Goal: Information Seeking & Learning: Learn about a topic

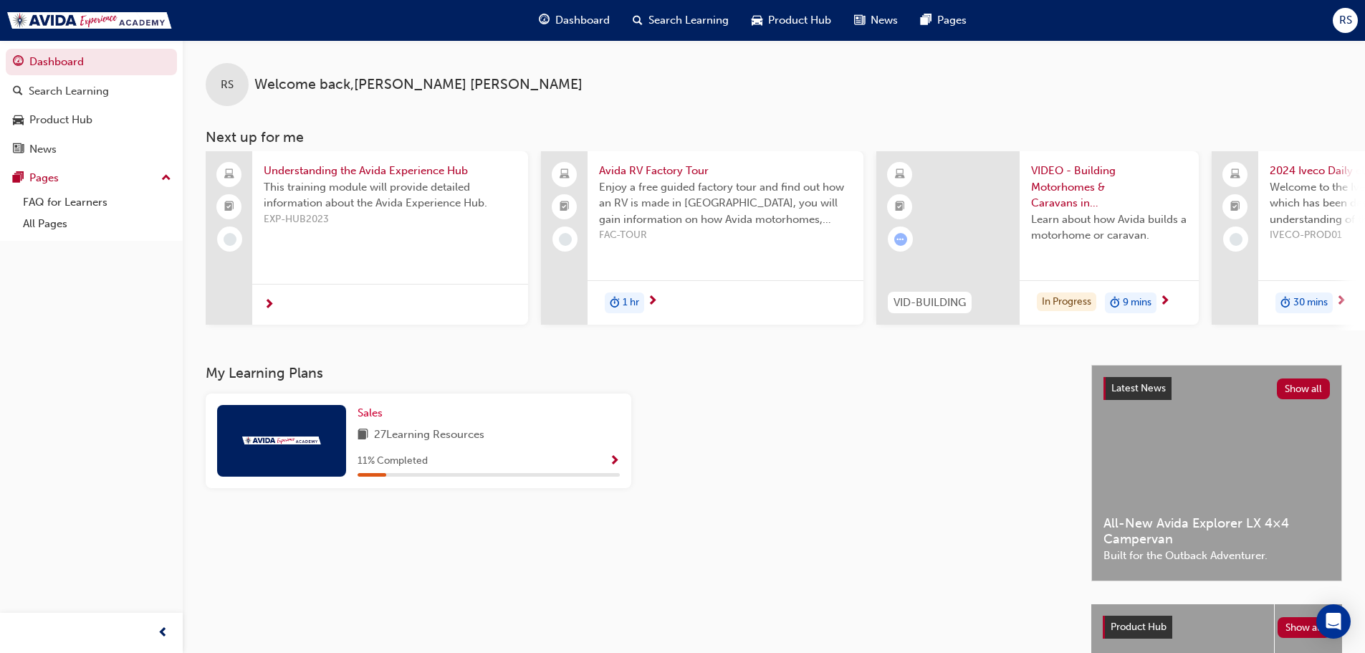
click at [617, 467] on span "Show Progress" at bounding box center [614, 461] width 11 height 13
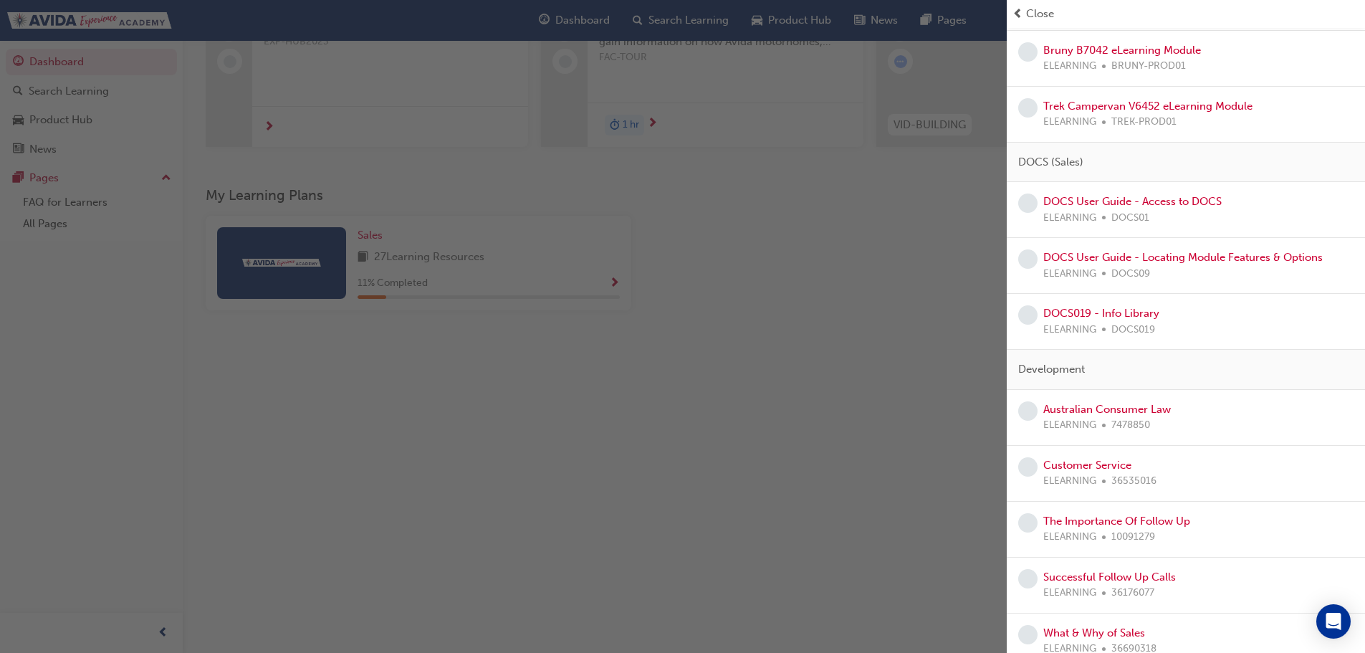
scroll to position [204, 0]
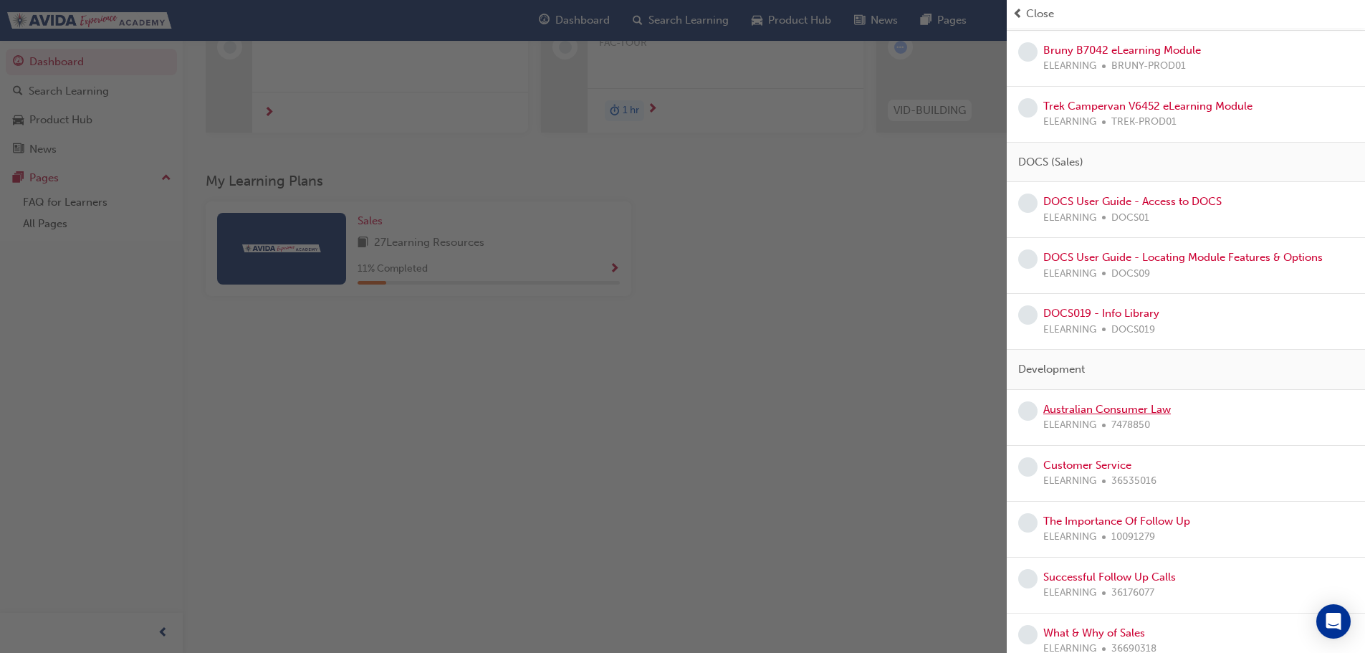
click at [1081, 403] on link "Australian Consumer Law" at bounding box center [1107, 409] width 128 height 13
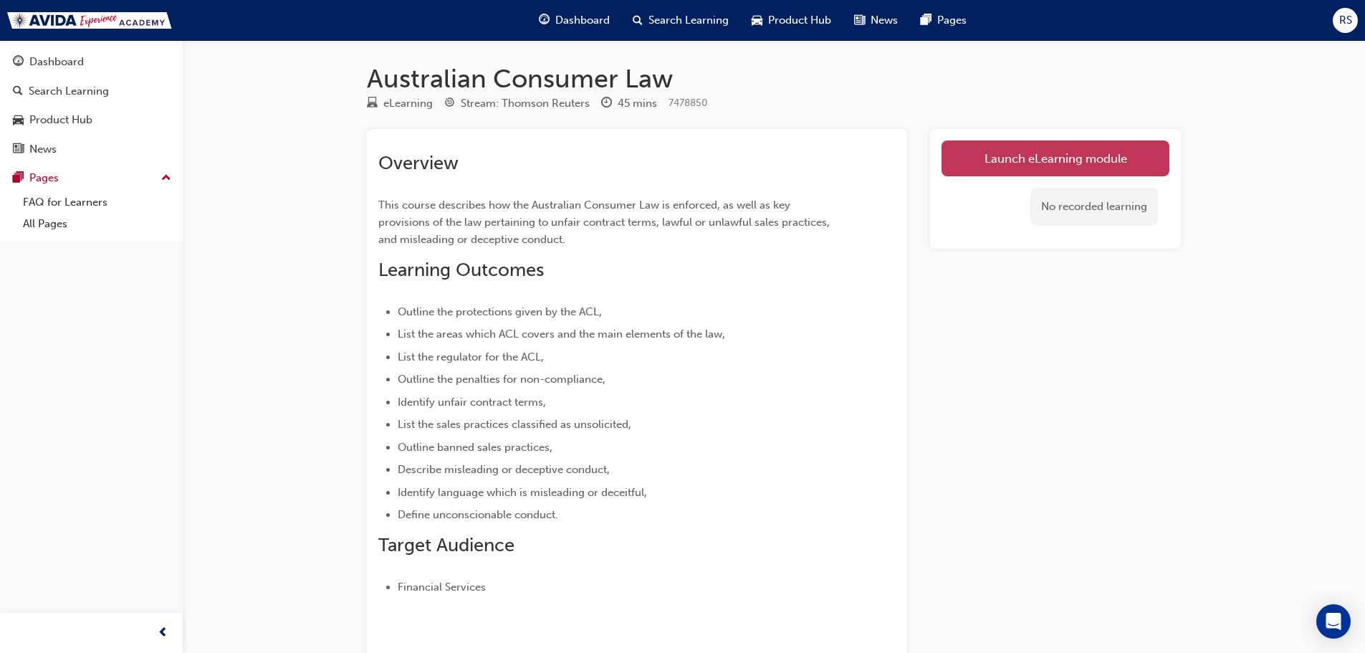
click at [1033, 155] on link "Launch eLearning module" at bounding box center [1056, 158] width 228 height 36
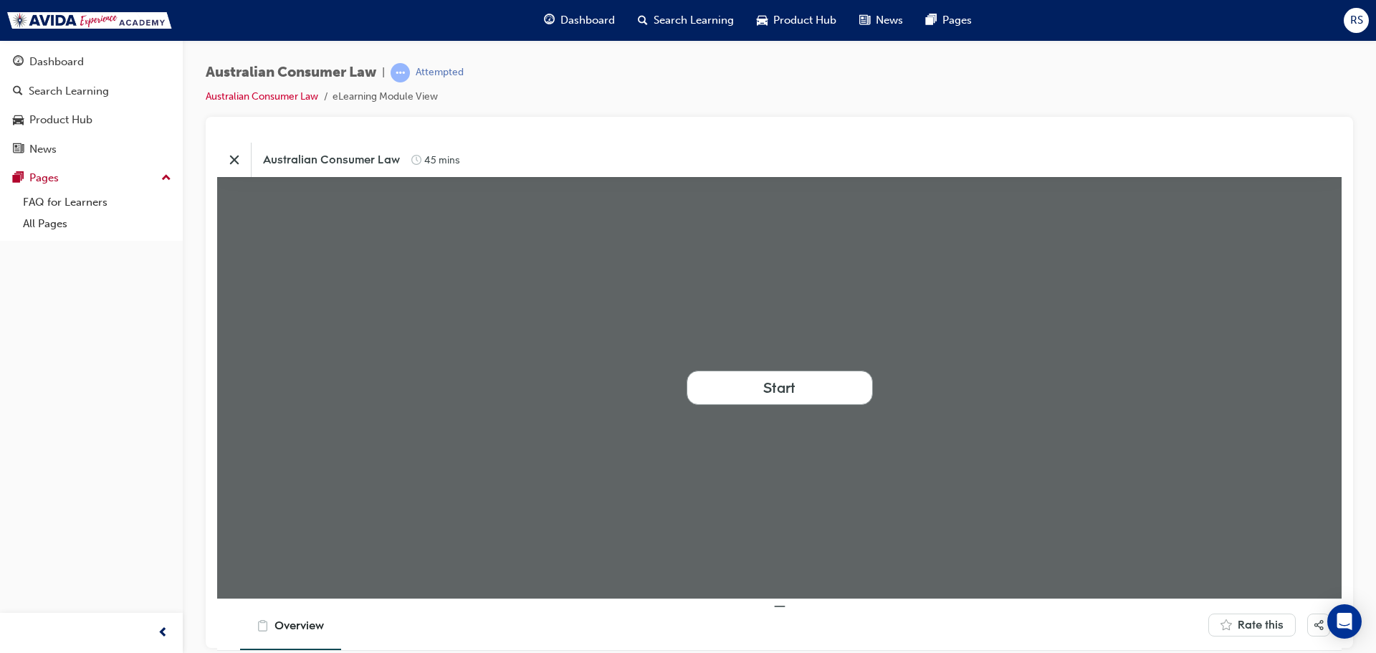
click at [788, 388] on div "Start" at bounding box center [779, 387] width 32 height 19
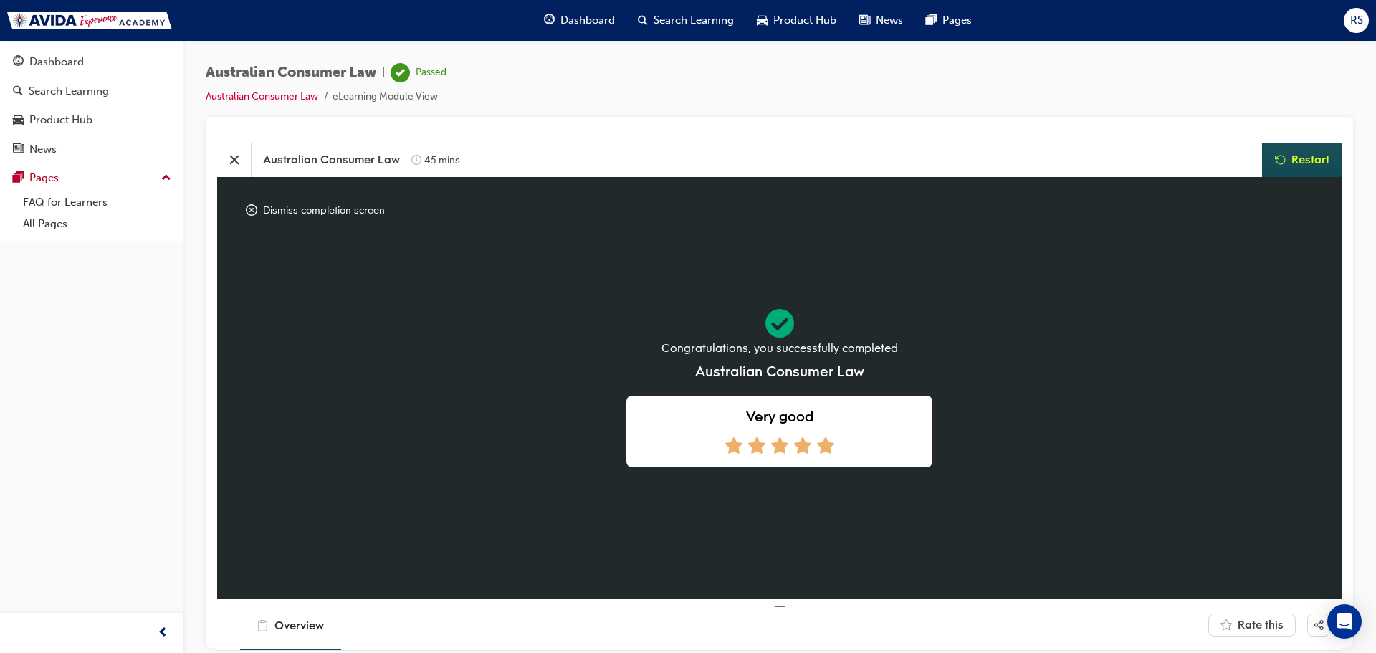
click at [817, 447] on icon at bounding box center [825, 444] width 17 height 16
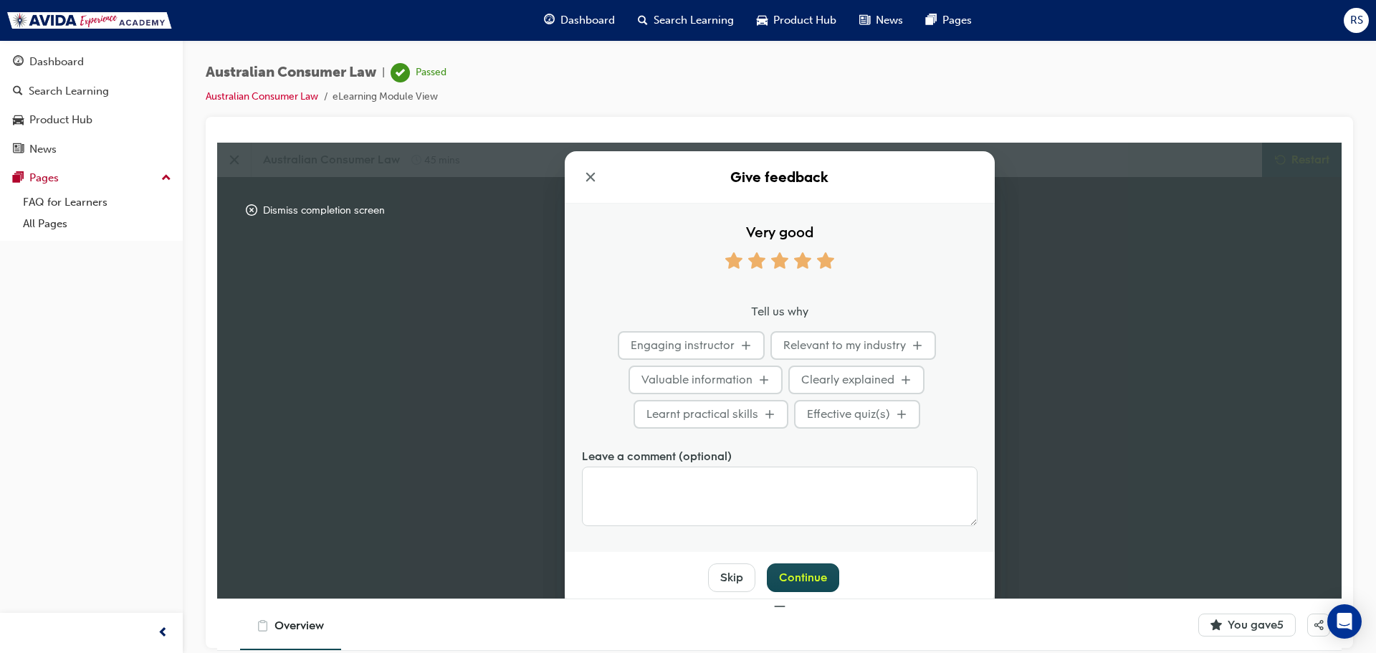
scroll to position [29, 0]
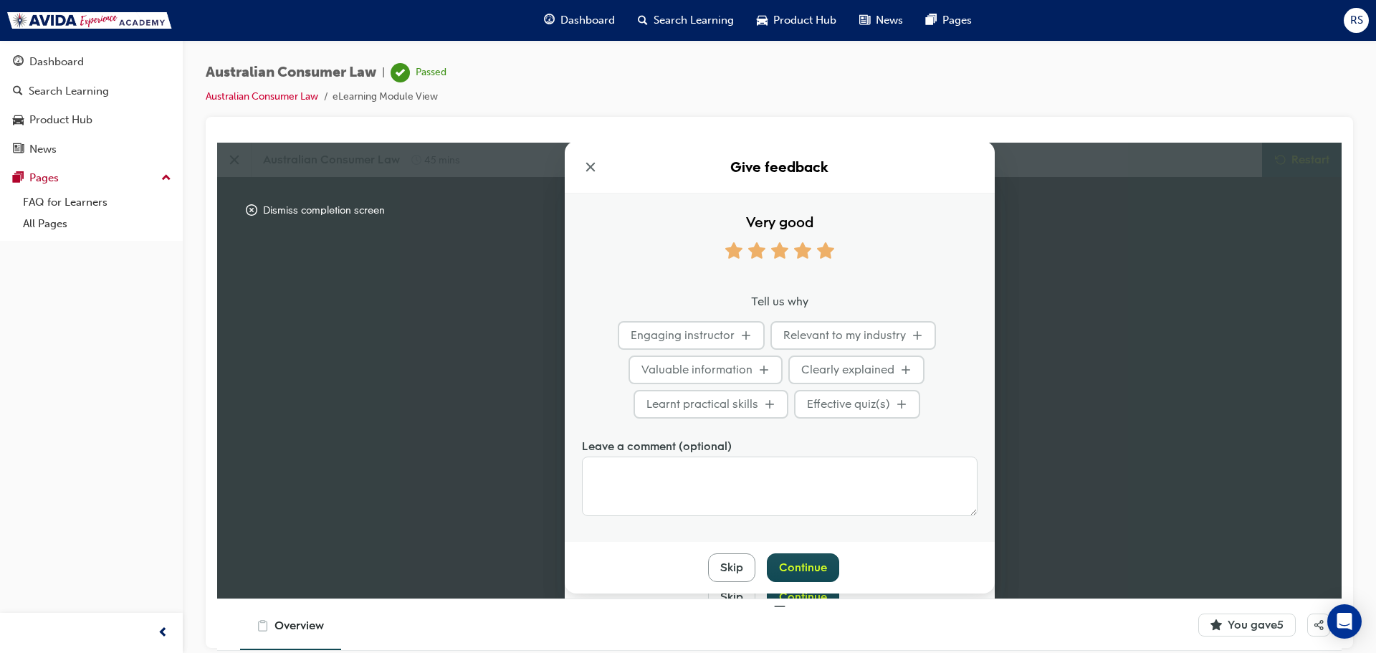
click at [723, 571] on div "Skip" at bounding box center [731, 567] width 23 height 16
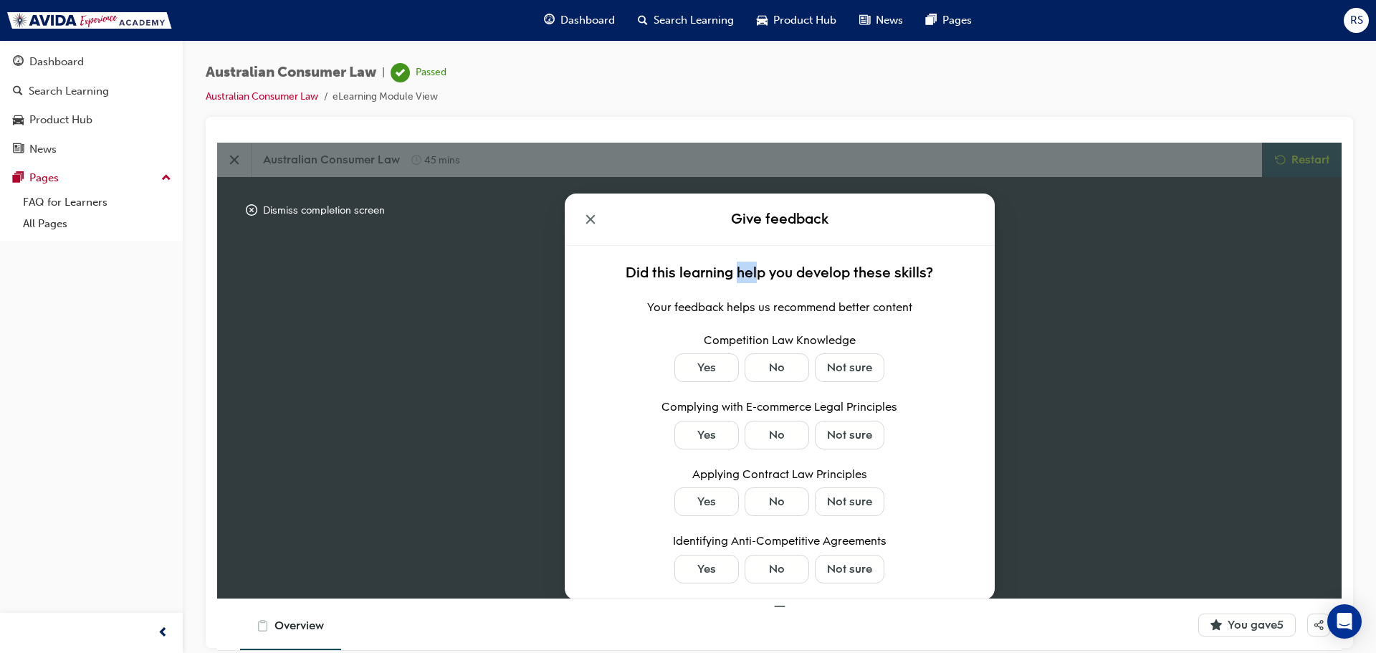
drag, startPoint x: 727, startPoint y: 277, endPoint x: 750, endPoint y: 280, distance: 23.2
click at [750, 280] on span "Did this learning help you develop these skills?" at bounding box center [779, 271] width 307 height 19
click at [703, 373] on div "Yes" at bounding box center [706, 367] width 19 height 16
click at [718, 436] on button "Yes" at bounding box center [706, 434] width 65 height 29
click at [697, 509] on div "Yes" at bounding box center [706, 501] width 19 height 16
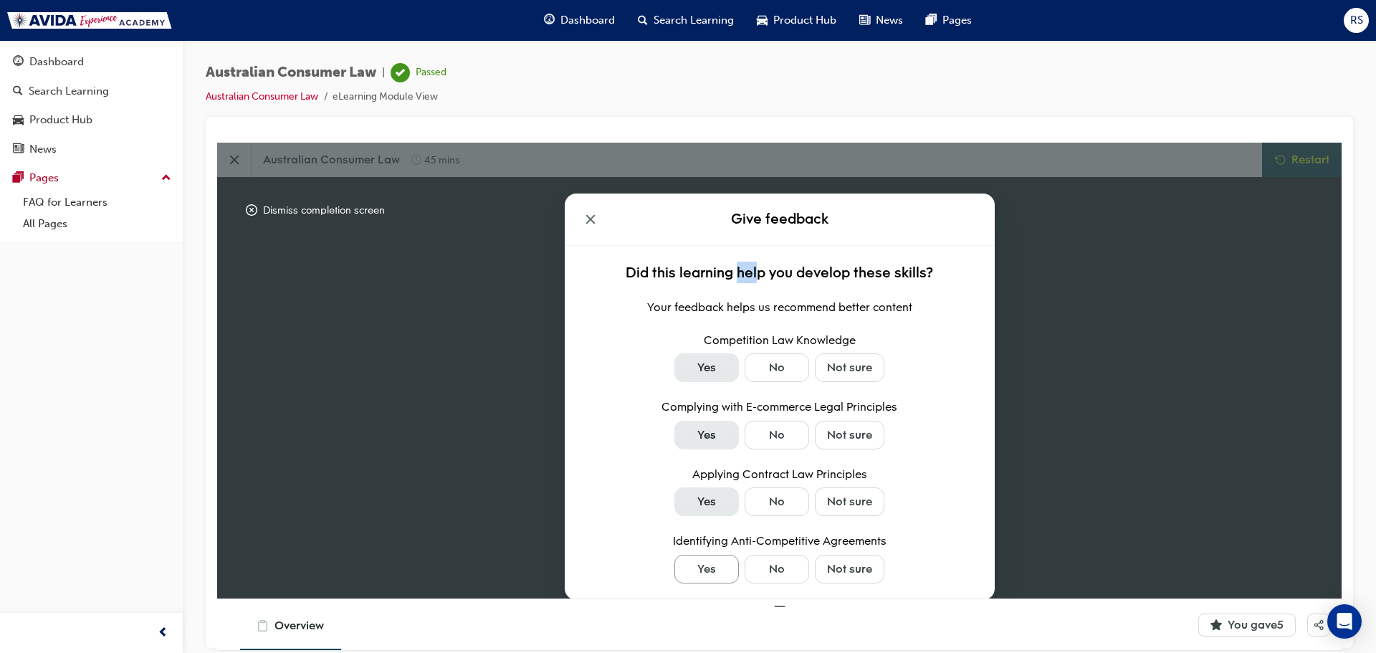
click at [699, 573] on div "Yes" at bounding box center [706, 568] width 19 height 16
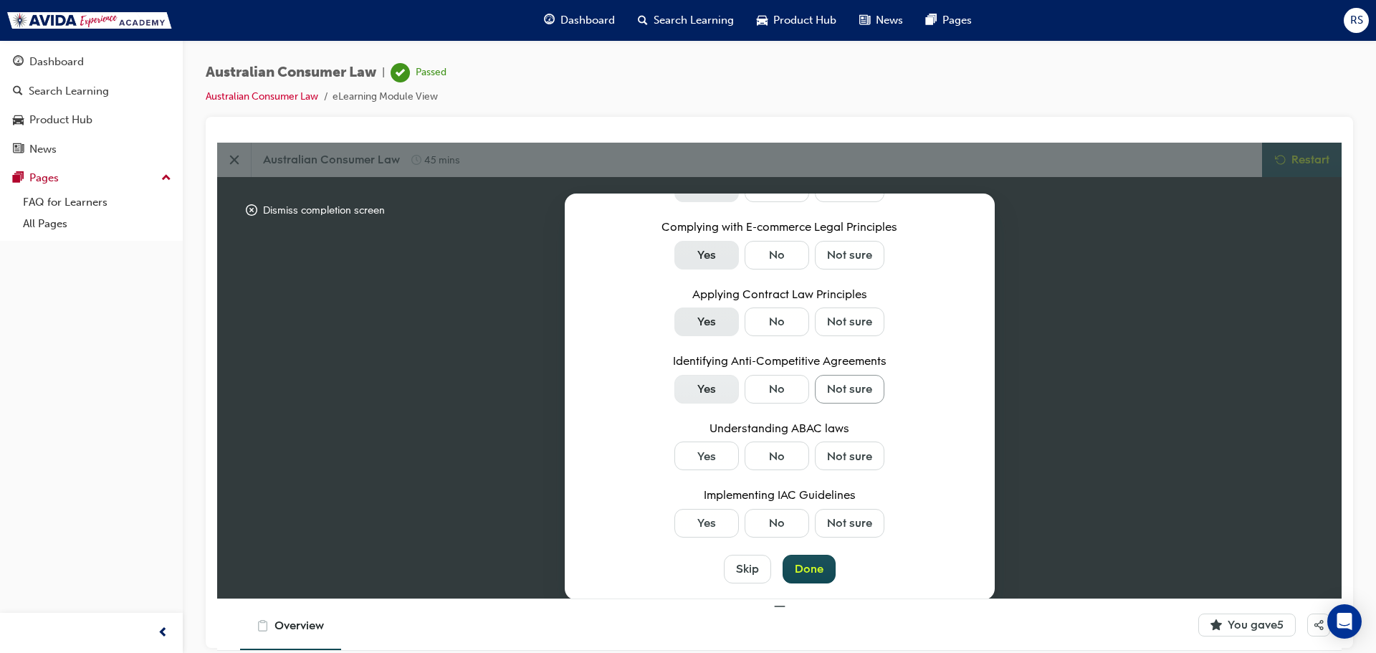
scroll to position [181, 0]
click at [827, 454] on div "Not sure" at bounding box center [849, 455] width 45 height 16
click at [827, 520] on div "Not sure" at bounding box center [849, 522] width 45 height 16
click at [798, 565] on div "Done" at bounding box center [809, 568] width 29 height 16
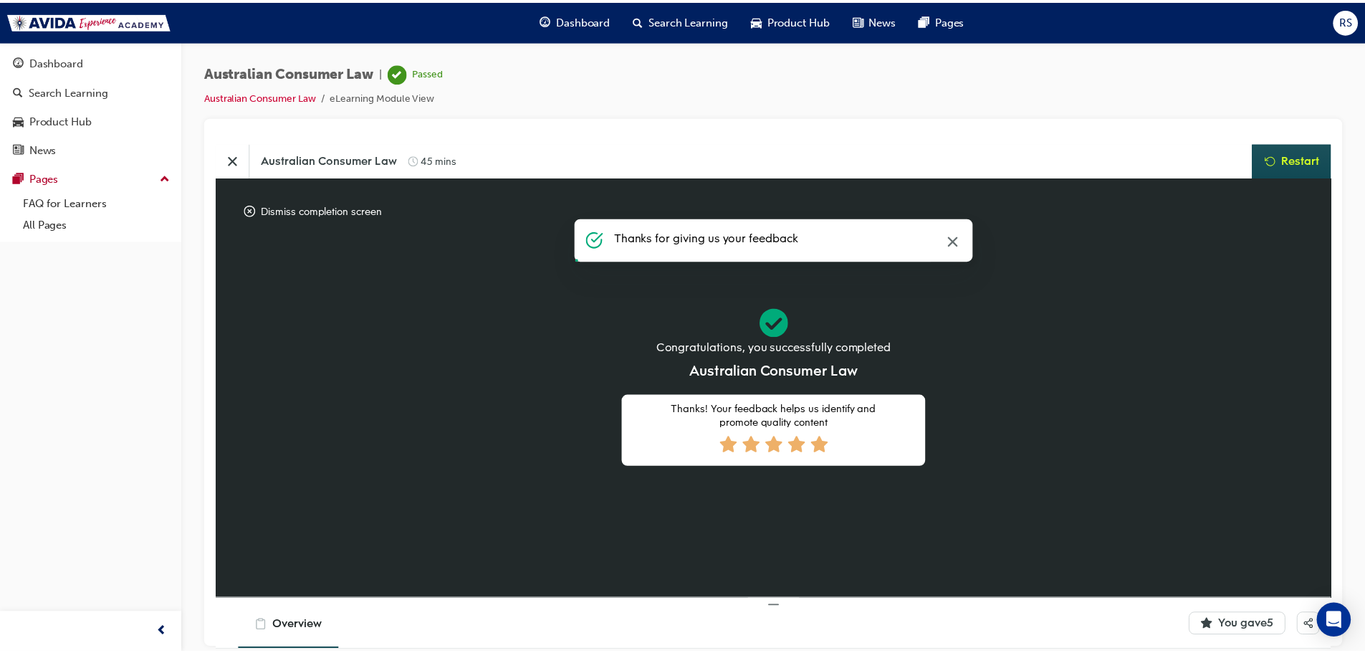
scroll to position [0, 0]
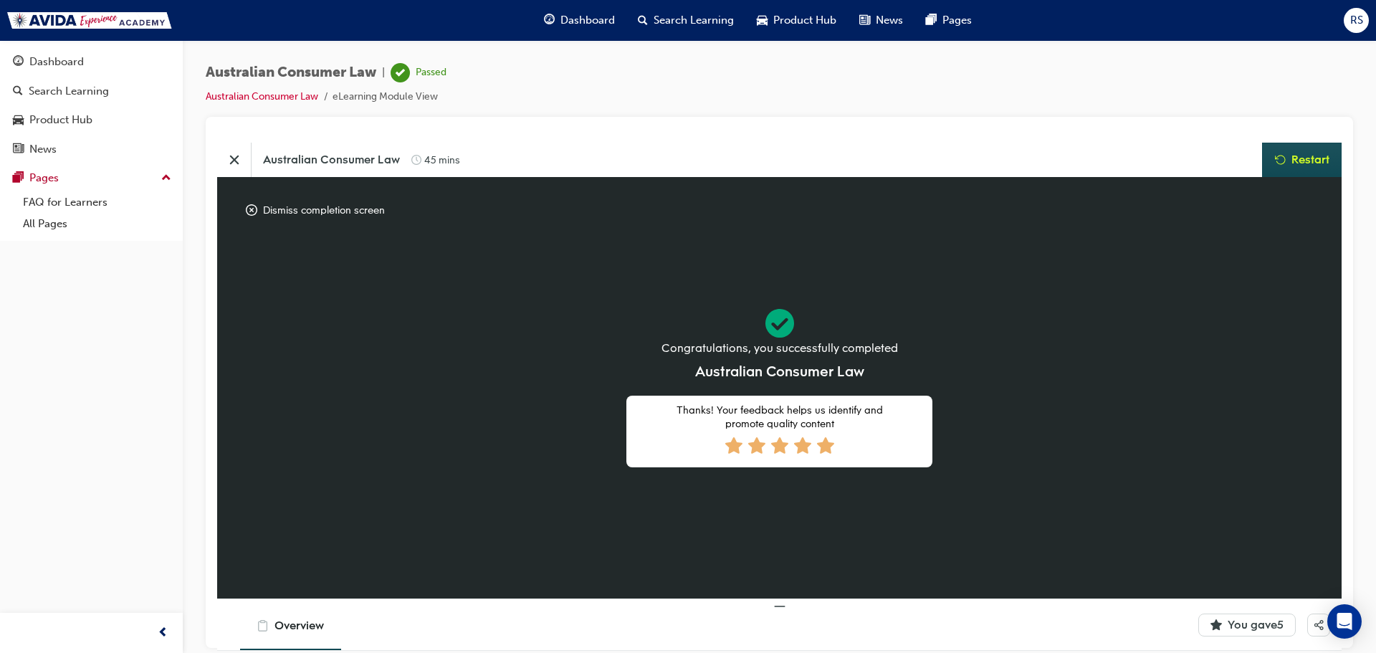
click at [231, 159] on icon "Close" at bounding box center [234, 159] width 14 height 14
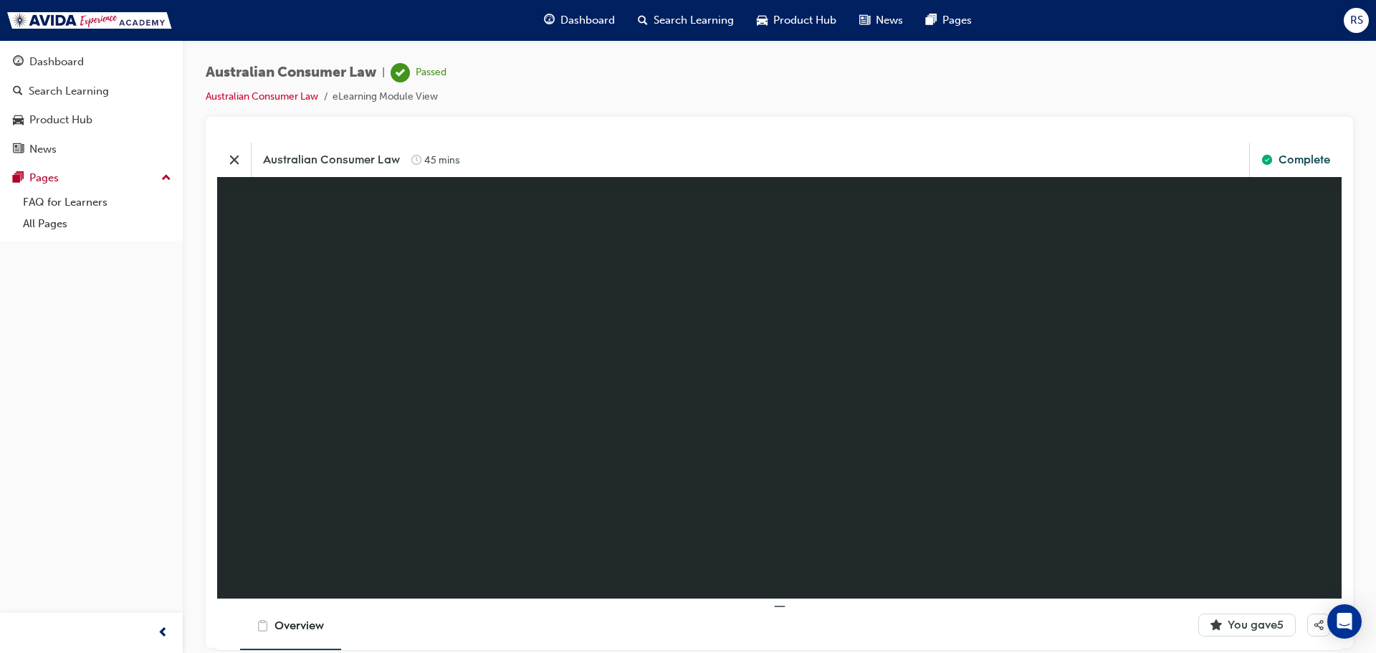
click at [238, 161] on icon "Close" at bounding box center [234, 159] width 14 height 14
click at [232, 159] on icon "Close" at bounding box center [234, 159] width 14 height 14
click at [49, 62] on div "Dashboard" at bounding box center [56, 62] width 54 height 16
